Goal: Task Accomplishment & Management: Manage account settings

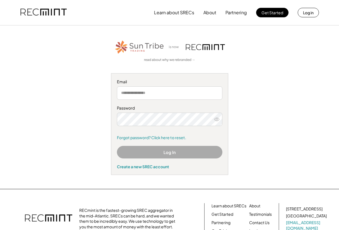
type input "**********"
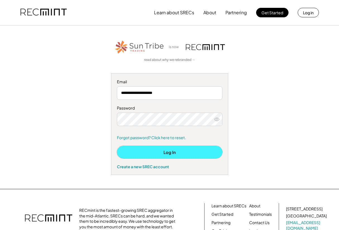
click at [162, 149] on button "Log In" at bounding box center [169, 152] width 105 height 13
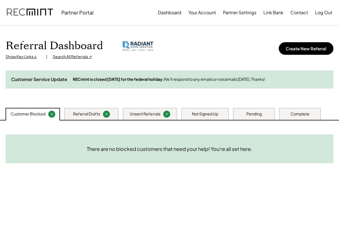
click at [86, 117] on div "Referral Drafts" at bounding box center [86, 114] width 27 height 6
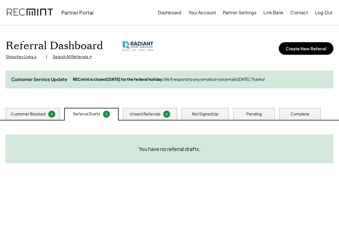
click at [126, 117] on div "Unsent Referrals 0" at bounding box center [150, 114] width 54 height 12
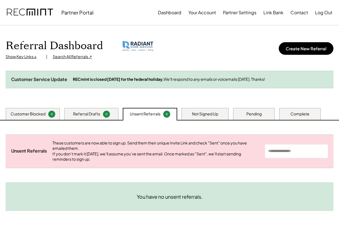
click at [190, 120] on div "Not Signed Up" at bounding box center [204, 114] width 47 height 12
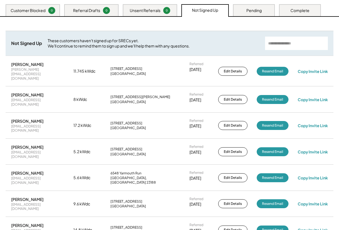
scroll to position [100, 0]
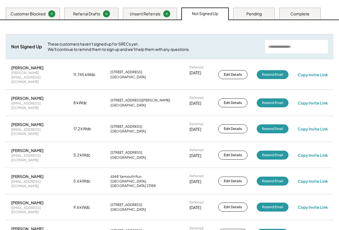
click at [156, 17] on div "Unsent Referrals" at bounding box center [145, 14] width 31 height 6
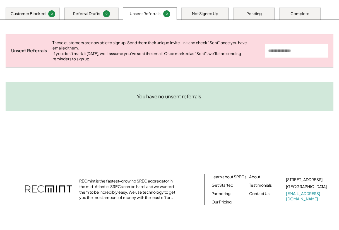
click at [93, 16] on div "Referral Drafts" at bounding box center [86, 14] width 27 height 6
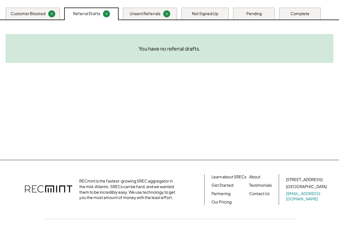
click at [142, 16] on div "Unsent Referrals" at bounding box center [145, 14] width 31 height 6
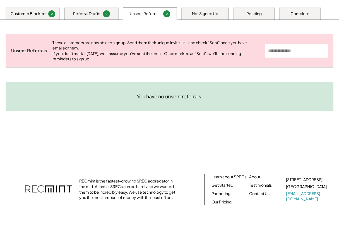
click at [188, 18] on div "Not Signed Up" at bounding box center [204, 14] width 47 height 12
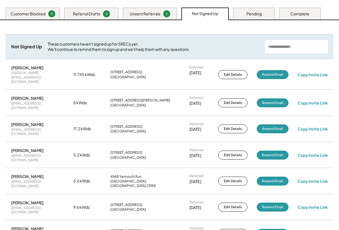
click at [245, 20] on div "Pending" at bounding box center [254, 14] width 42 height 12
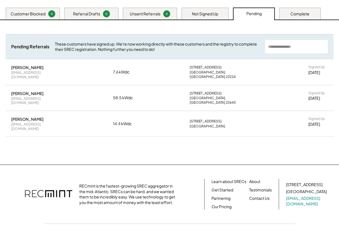
click at [294, 17] on div "Complete" at bounding box center [299, 14] width 19 height 6
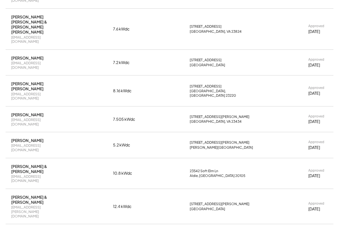
scroll to position [0, 0]
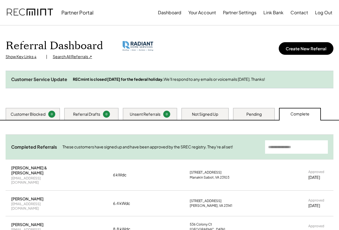
click at [255, 116] on div "Pending" at bounding box center [254, 114] width 42 height 12
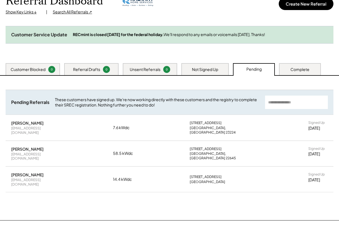
scroll to position [44, 0]
click at [205, 73] on div "Not Signed Up" at bounding box center [205, 70] width 26 height 6
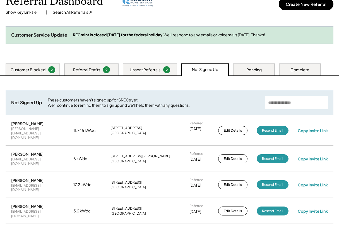
click at [154, 73] on div "Unsent Referrals" at bounding box center [145, 70] width 31 height 6
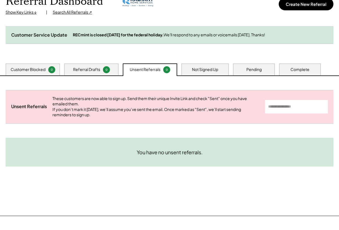
click at [101, 74] on div "Referral Drafts 0" at bounding box center [91, 69] width 54 height 12
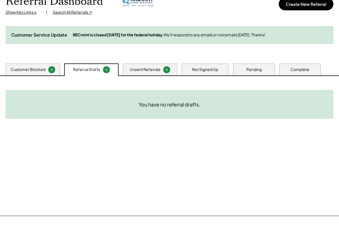
click at [39, 72] on div "Customer Blocked" at bounding box center [28, 70] width 35 height 6
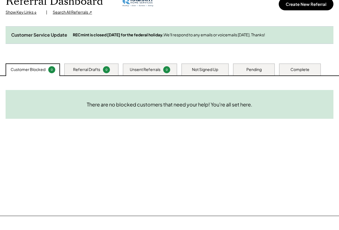
scroll to position [0, 0]
